Goal: Task Accomplishment & Management: Complete application form

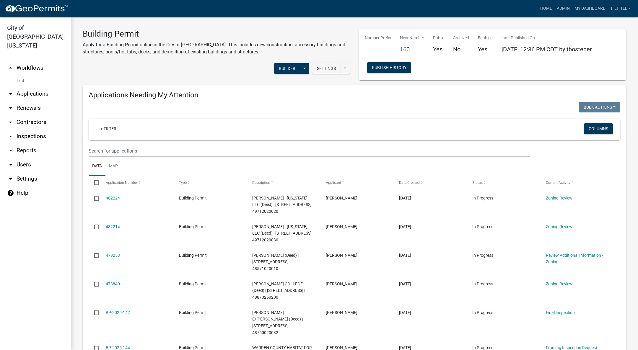
select select "3: 100"
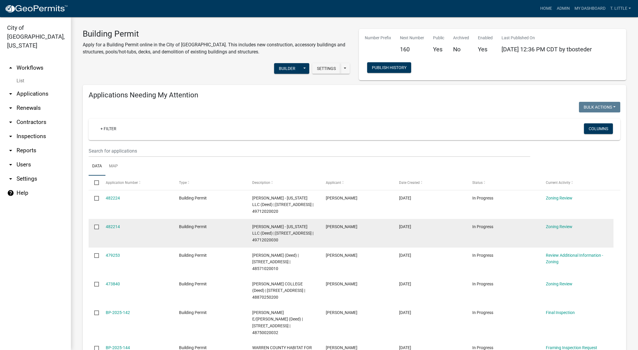
scroll to position [44, 0]
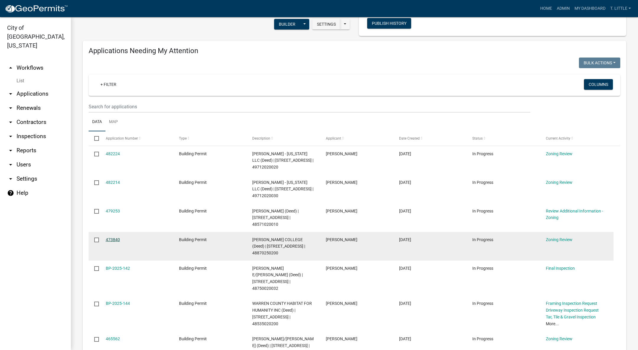
click at [117, 237] on link "473840" at bounding box center [113, 239] width 14 height 5
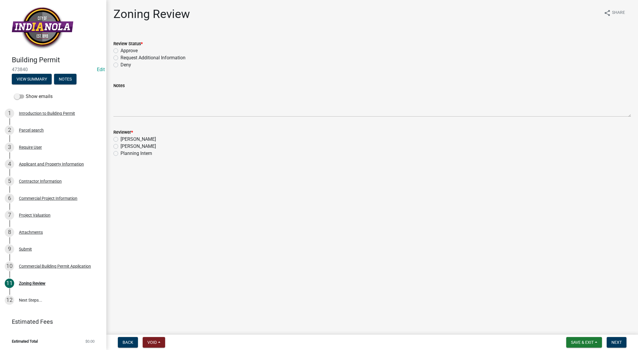
click at [120, 58] on label "Request Additional Information" at bounding box center [152, 57] width 65 height 7
click at [120, 58] on input "Request Additional Information" at bounding box center [122, 56] width 4 height 4
radio input "true"
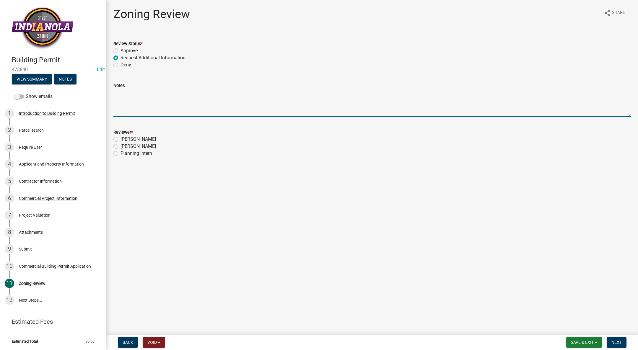
click at [124, 95] on textarea "Notes" at bounding box center [371, 103] width 517 height 28
type textarea "P"
drag, startPoint x: 284, startPoint y: 91, endPoint x: 98, endPoint y: 107, distance: 186.2
click at [98, 107] on div "Building Permit 473840 Edit View Summary Notes Show emails 1 Introduction to Bu…" at bounding box center [319, 175] width 638 height 350
click at [291, 95] on textarea "Please send plans to [PERSON_NAME] for the fire review. [EMAIL_ADDRESS][DOMAIN_…" at bounding box center [371, 103] width 517 height 28
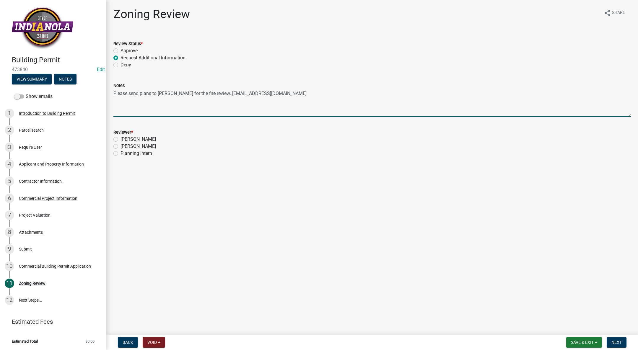
click at [291, 95] on textarea "Please send plans to [PERSON_NAME] for the fire review. [EMAIL_ADDRESS][DOMAIN_…" at bounding box center [371, 103] width 517 height 28
type textarea "Please send plans to [PERSON_NAME] for the fire review. [EMAIL_ADDRESS][DOMAIN_…"
click at [618, 341] on span "Next" at bounding box center [616, 342] width 10 height 5
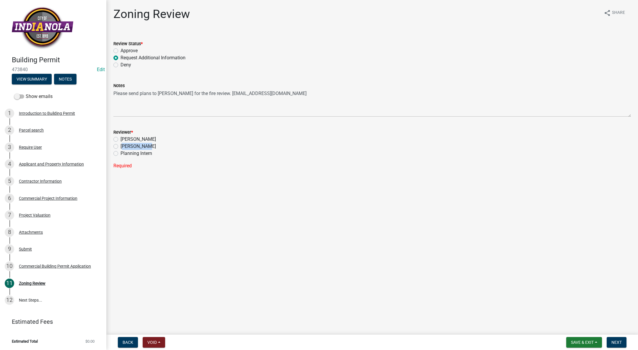
click at [118, 145] on div "[PERSON_NAME]" at bounding box center [371, 146] width 517 height 7
click at [120, 146] on label "[PERSON_NAME]" at bounding box center [137, 146] width 35 height 7
click at [120, 146] on input "[PERSON_NAME]" at bounding box center [122, 145] width 4 height 4
radio input "true"
click at [623, 341] on button "Next" at bounding box center [617, 342] width 20 height 11
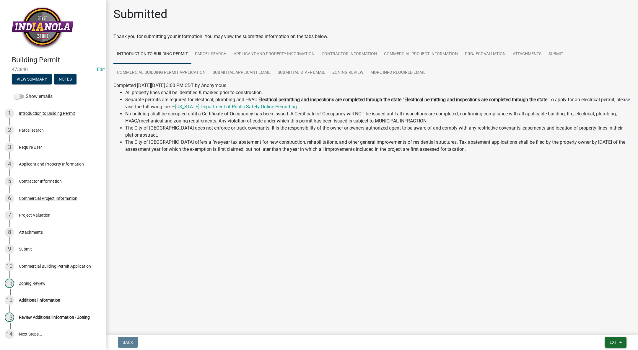
click at [616, 339] on button "Exit" at bounding box center [616, 342] width 22 height 11
click at [610, 329] on button "Save & Exit" at bounding box center [602, 327] width 47 height 14
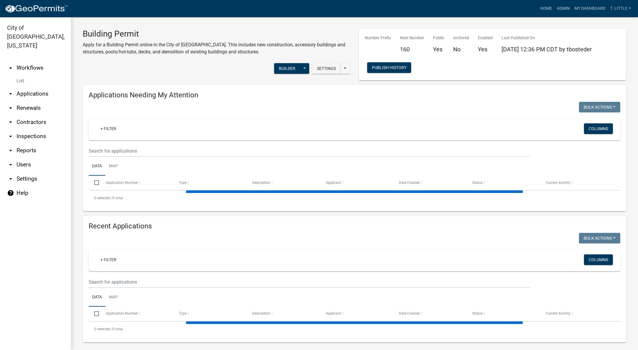
select select "3: 100"
